Goal: Book appointment/travel/reservation

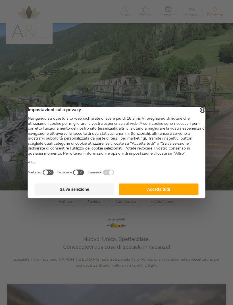
click at [150, 195] on button "Accetta tutti" at bounding box center [159, 188] width 80 height 11
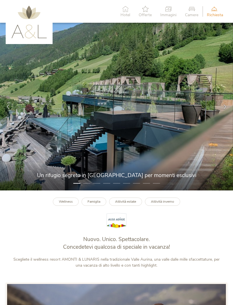
click at [214, 12] on div "Richiesta [PERSON_NAME] non vincolante" at bounding box center [215, 11] width 25 height 17
click at [193, 8] on icon at bounding box center [191, 9] width 13 height 6
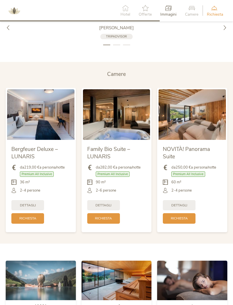
scroll to position [1077, 0]
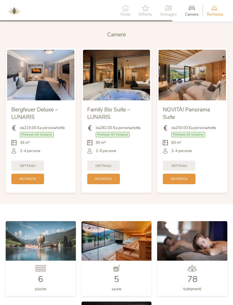
click at [187, 181] on span "Richiesta" at bounding box center [179, 179] width 17 height 5
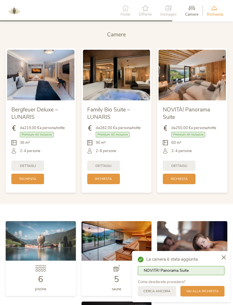
click at [183, 181] on span "Richiesta" at bounding box center [179, 179] width 17 height 5
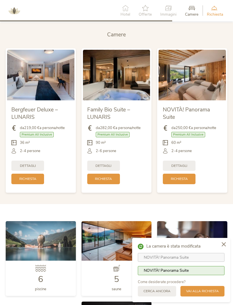
click at [225, 243] on icon at bounding box center [224, 244] width 4 height 4
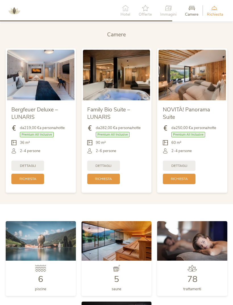
click at [184, 184] on div "Richiesta" at bounding box center [179, 179] width 33 height 11
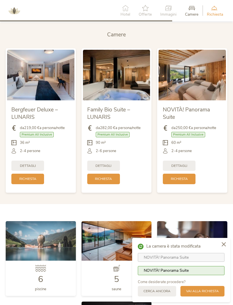
click at [201, 292] on span "Vai alla richiesta" at bounding box center [202, 291] width 33 height 5
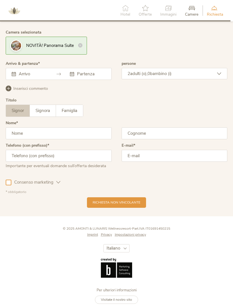
scroll to position [1474, 0]
click at [42, 76] on input "text" at bounding box center [32, 74] width 30 height 6
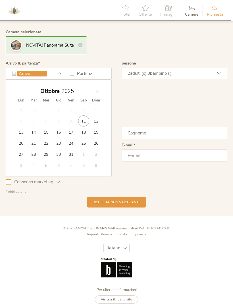
click at [99, 93] on span at bounding box center [98, 90] width 10 height 8
click at [97, 91] on span at bounding box center [98, 90] width 10 height 8
type input "[DATE]"
click at [42, 80] on div "[DATE] [DATE] Lun Mar Mer Gio Ven Sab Dom 1 2 3 4 5 6 7 8 9 10 11 12 13 14 15 1…" at bounding box center [59, 74] width 106 height 12
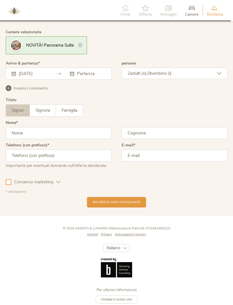
click at [91, 76] on input "text" at bounding box center [91, 74] width 30 height 6
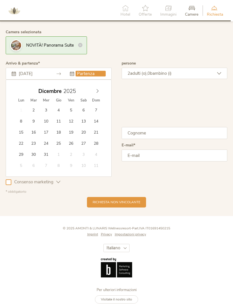
type input "[DATE]"
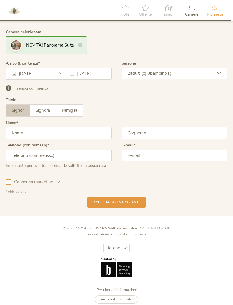
click at [86, 137] on input "text" at bounding box center [59, 133] width 106 height 12
type input "Ri"
type input "[PERSON_NAME]"
click at [93, 158] on input "text" at bounding box center [59, 156] width 106 height 12
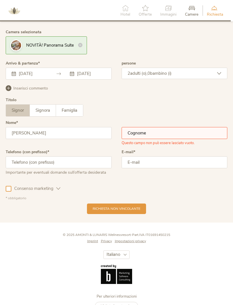
type input "3408906770"
click at [190, 136] on input "text" at bounding box center [175, 133] width 106 height 12
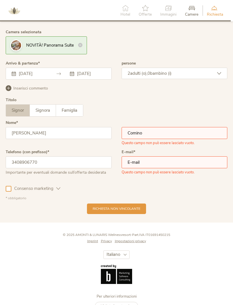
type input "Comino"
click at [185, 168] on input "email" at bounding box center [175, 162] width 106 height 12
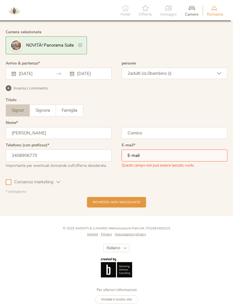
type input "[EMAIL_ADDRESS][DOMAIN_NAME]"
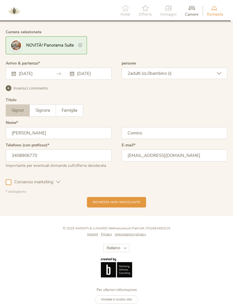
click at [130, 205] on span "Richiesta non vincolante" at bounding box center [117, 202] width 48 height 5
